Goal: Task Accomplishment & Management: Manage account settings

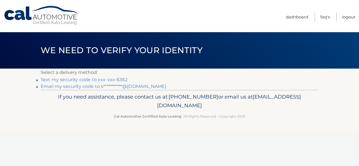
click at [64, 79] on link "Text my security code to xxx-xxx-6362" at bounding box center [84, 79] width 87 height 5
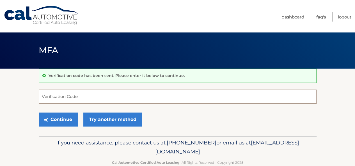
click at [185, 93] on input "Verification Code" at bounding box center [178, 97] width 278 height 14
type input "820579"
click at [39, 113] on button "Continue" at bounding box center [58, 120] width 39 height 14
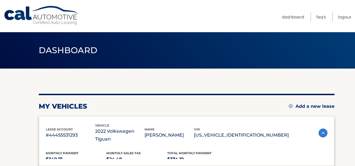
click at [56, 115] on div "my vehicles Add a new lease lease account #44455531293 vehicle 2022 Volkswagen …" at bounding box center [187, 130] width 296 height 72
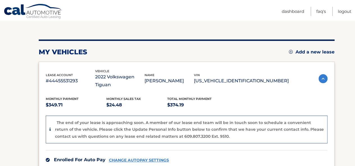
scroll to position [51, 0]
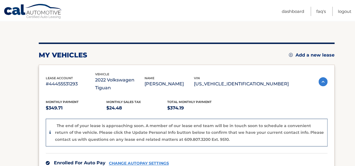
click at [310, 52] on link "Add a new lease" at bounding box center [312, 55] width 46 height 6
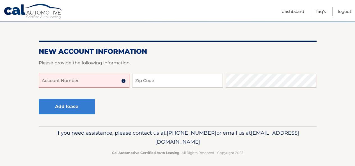
scroll to position [48, 0]
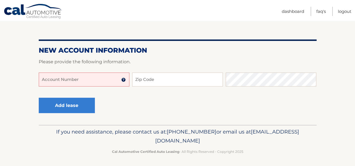
click at [90, 80] on input "Account Number" at bounding box center [84, 80] width 91 height 14
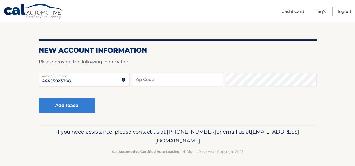
click at [86, 83] on input "44455923708" at bounding box center [84, 80] width 91 height 14
click at [58, 83] on input "44455923708" at bounding box center [84, 80] width 91 height 14
type input "44455923708"
click at [138, 81] on input "Zip Code" at bounding box center [177, 80] width 91 height 14
click at [78, 80] on input "44455923708" at bounding box center [84, 80] width 91 height 14
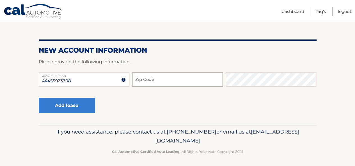
click at [161, 84] on input "Zip Code" at bounding box center [177, 80] width 91 height 14
type input "33060"
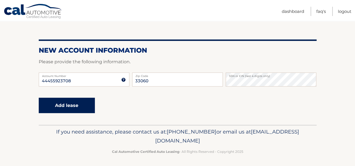
click at [76, 104] on button "Add lease" at bounding box center [67, 105] width 56 height 15
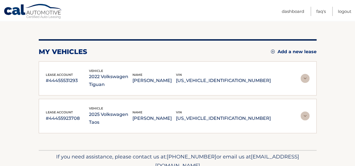
scroll to position [55, 0]
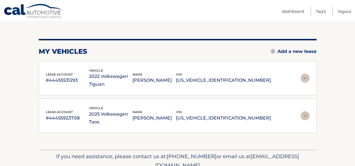
click at [305, 76] on img at bounding box center [305, 78] width 9 height 9
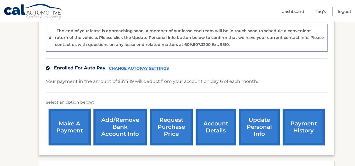
scroll to position [147, 0]
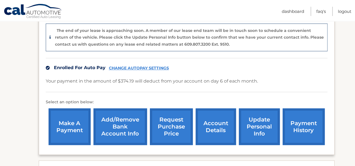
click at [129, 66] on link "CHANGE AUTOPAY SETTINGS" at bounding box center [139, 68] width 60 height 5
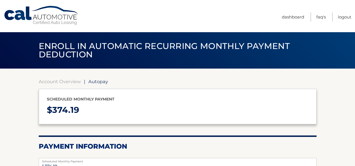
select select "M2QxYzRhYmMtOWNhMS00ODliLThjMmItMzg2NjQyNWM3YzQ5"
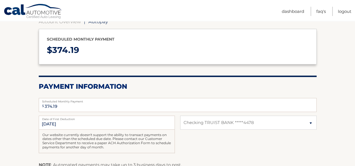
scroll to position [61, 0]
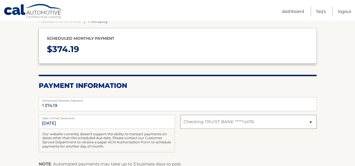
click at [274, 122] on select "Select Bank Account Checking TRUIST BANK *****4478" at bounding box center [248, 122] width 136 height 14
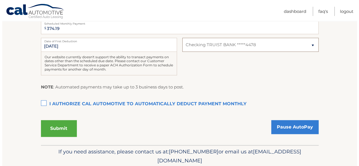
scroll to position [138, 0]
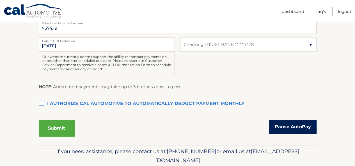
click at [297, 128] on link "Pause AutoPay" at bounding box center [292, 127] width 47 height 14
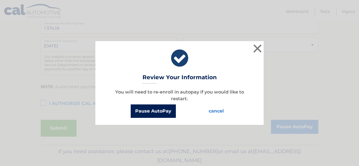
click at [155, 106] on button "Pause AutoPay" at bounding box center [153, 111] width 45 height 13
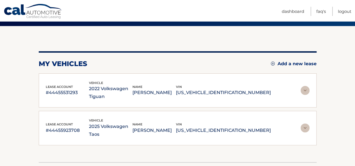
scroll to position [72, 0]
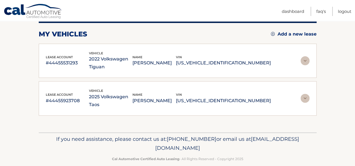
click at [306, 94] on img at bounding box center [305, 98] width 9 height 9
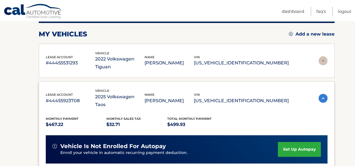
click at [288, 142] on link "set up autopay" at bounding box center [299, 149] width 43 height 15
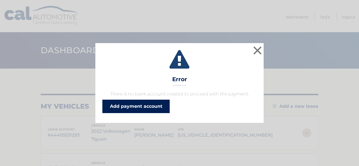
click at [127, 110] on link "Add payment account" at bounding box center [135, 106] width 67 height 13
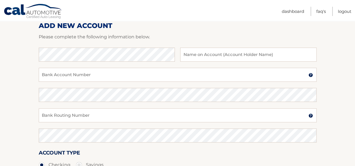
scroll to position [74, 0]
click at [85, 72] on input "Bank Account Number" at bounding box center [178, 75] width 278 height 14
type input "1"
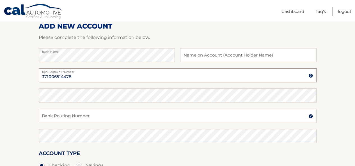
click at [73, 82] on input "371006514478" at bounding box center [178, 75] width 278 height 14
type input "371006514478"
click at [105, 117] on input "Bank Routing Number" at bounding box center [178, 116] width 278 height 14
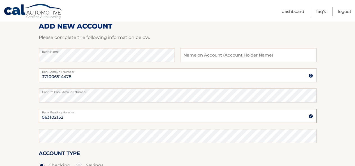
click at [105, 117] on input "063102152" at bounding box center [178, 116] width 278 height 14
type input "063102152"
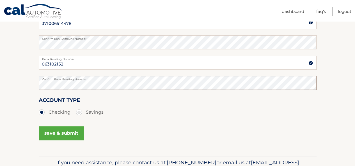
scroll to position [127, 0]
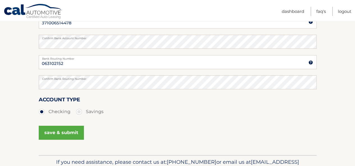
click at [64, 132] on button "save & submit" at bounding box center [61, 133] width 45 height 14
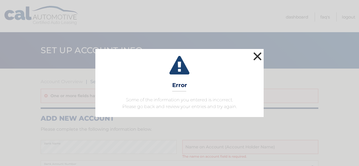
click at [258, 54] on button "×" at bounding box center [257, 56] width 11 height 11
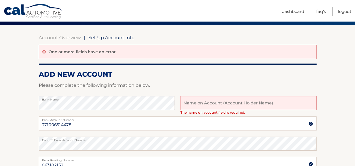
scroll to position [46, 0]
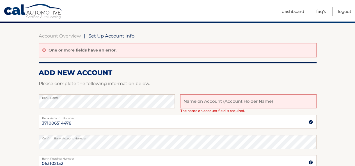
click at [232, 100] on input "text" at bounding box center [248, 102] width 136 height 14
type input "[PERSON_NAME]"
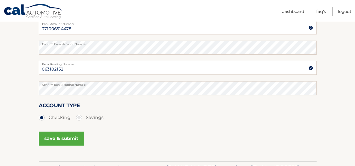
scroll to position [141, 0]
click at [56, 136] on button "save & submit" at bounding box center [61, 139] width 45 height 14
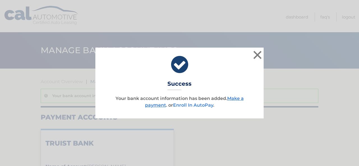
click at [196, 105] on link "Enroll In AutoPay" at bounding box center [193, 105] width 40 height 5
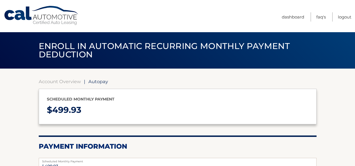
select select "MDUyN2I0MzMtYzIzYS00NjRmLTgyODQtYmQ1M2VkYjYzYTdl"
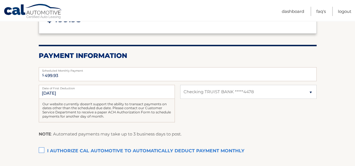
scroll to position [143, 0]
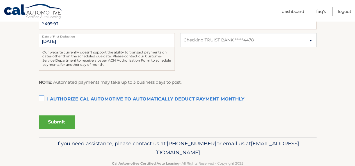
click at [41, 99] on label "I authorize cal automotive to automatically deduct payment monthly This checkbo…" at bounding box center [178, 99] width 278 height 11
click at [0, 0] on input "I authorize cal automotive to automatically deduct payment monthly This checkbo…" at bounding box center [0, 0] width 0 height 0
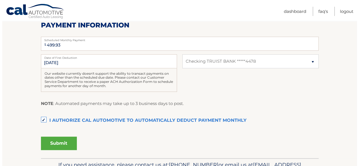
scroll to position [122, 0]
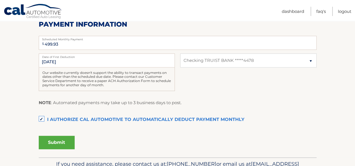
click at [57, 146] on button "Submit" at bounding box center [57, 142] width 36 height 13
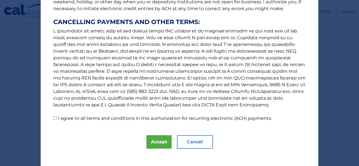
scroll to position [105, 0]
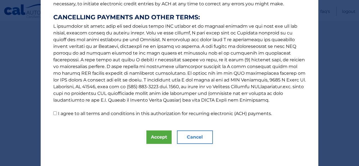
click at [53, 115] on input "I agree to all terms and conditions in this authorization for recurring electro…" at bounding box center [55, 114] width 4 height 4
checkbox input "true"
click at [161, 136] on button "Accept" at bounding box center [158, 137] width 25 height 13
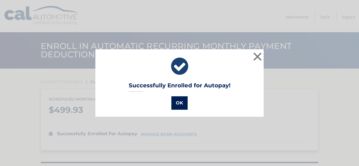
click at [178, 108] on button "OK" at bounding box center [179, 103] width 16 height 13
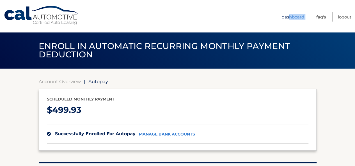
click at [288, 21] on ul "Dashboard FAQ's Logout" at bounding box center [317, 16] width 70 height 32
click at [288, 21] on link "Dashboard" at bounding box center [293, 16] width 22 height 9
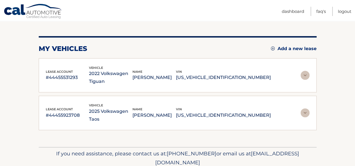
scroll to position [59, 0]
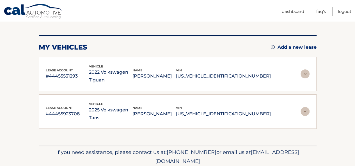
click at [304, 107] on img at bounding box center [305, 111] width 9 height 9
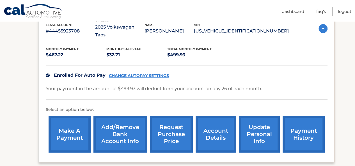
scroll to position [148, 0]
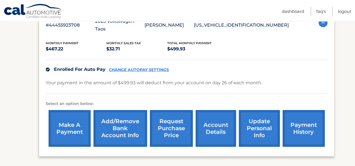
click at [210, 111] on link "account details" at bounding box center [216, 128] width 40 height 37
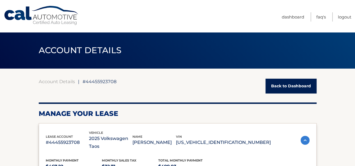
click at [21, 12] on link "Cal Automotive" at bounding box center [42, 16] width 76 height 20
